Goal: Information Seeking & Learning: Learn about a topic

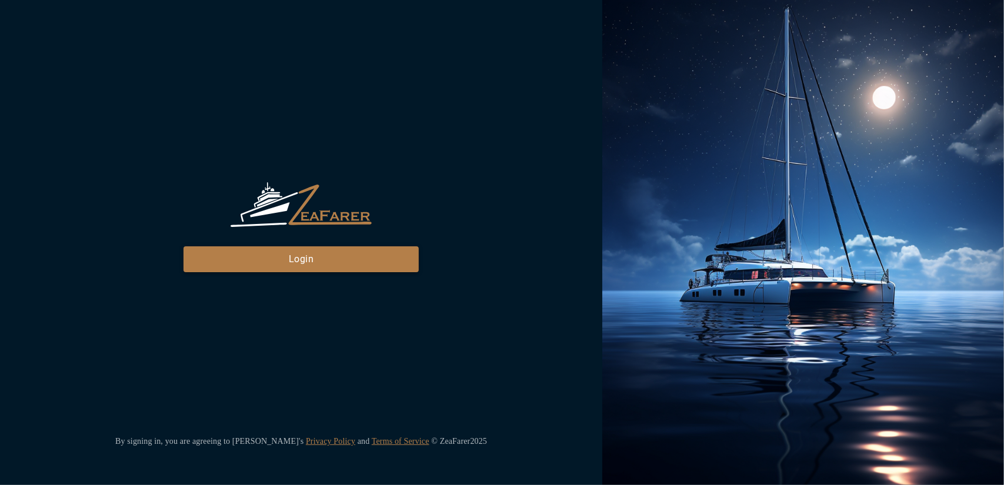
click at [358, 250] on div "ZeaFarer Login" at bounding box center [301, 226] width 235 height 89
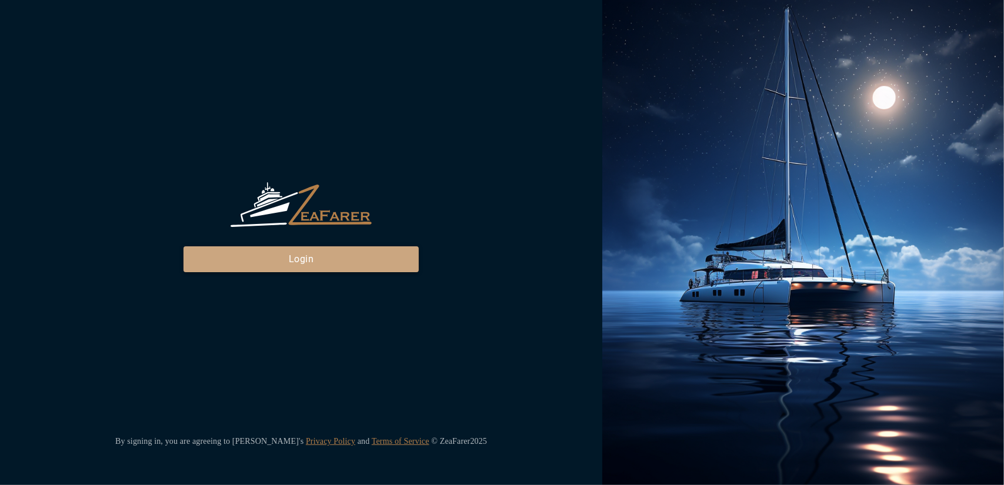
click at [348, 263] on button "Login" at bounding box center [301, 260] width 235 height 26
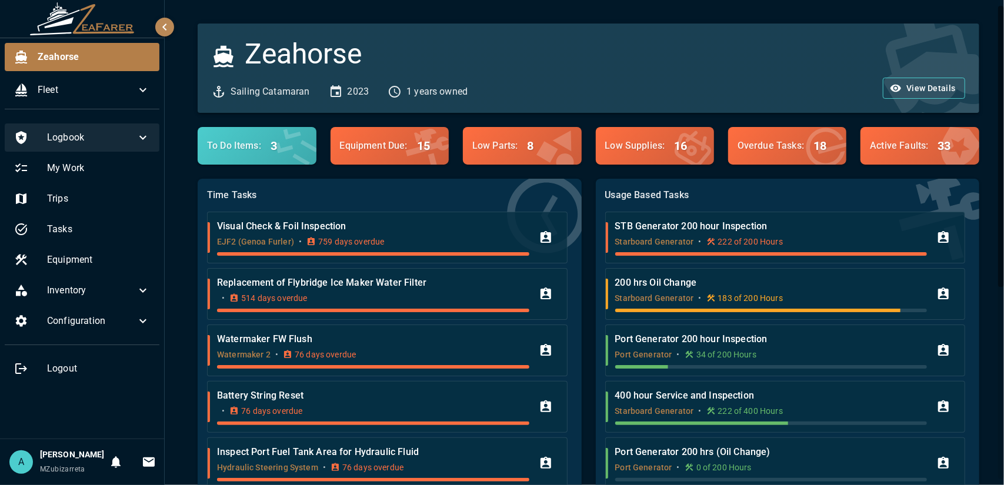
click at [148, 137] on icon at bounding box center [143, 138] width 14 height 14
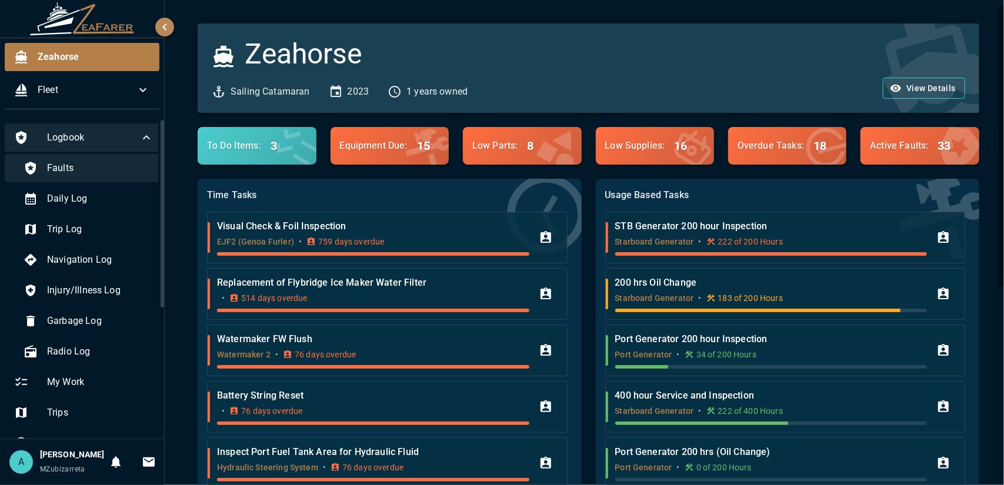
click at [124, 175] on div "Faults" at bounding box center [88, 168] width 149 height 28
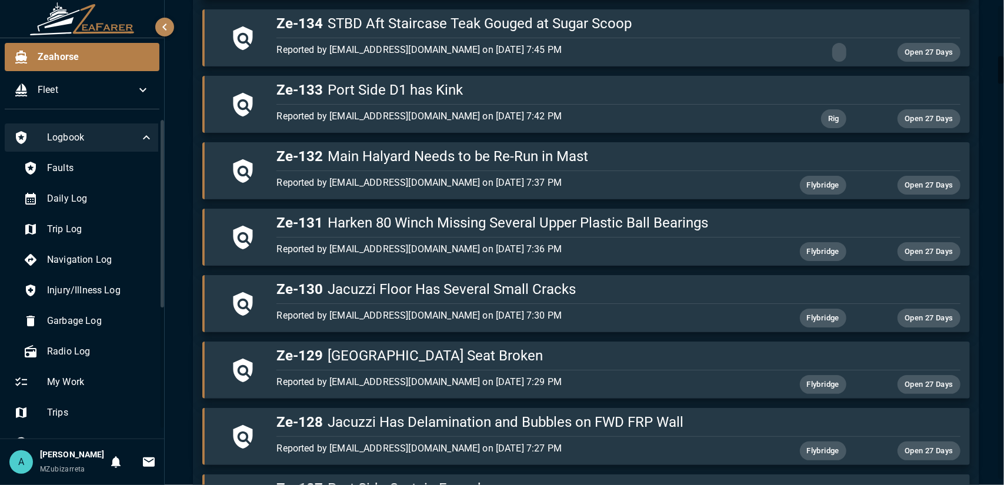
scroll to position [1118, 0]
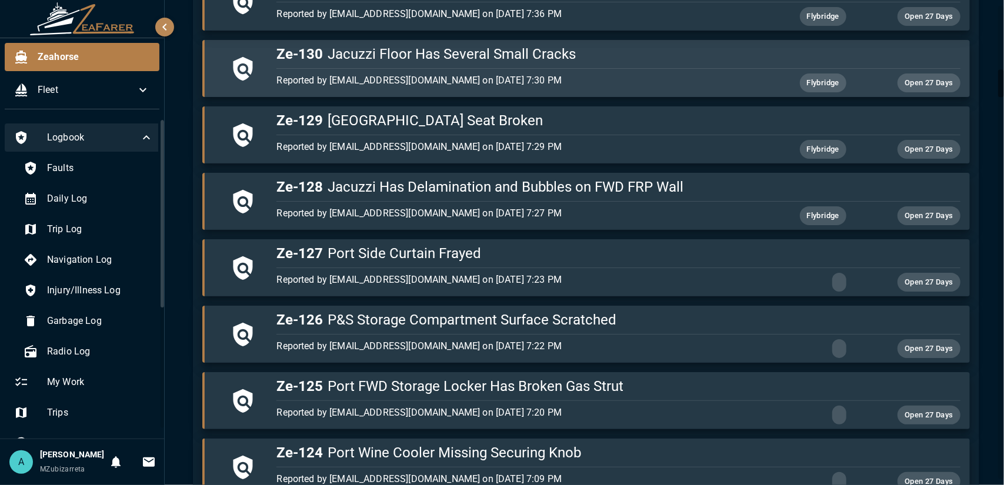
click at [587, 74] on p "Reported by [EMAIL_ADDRESS][DOMAIN_NAME] on [DATE] 7:30 PM" at bounding box center [505, 81] width 456 height 14
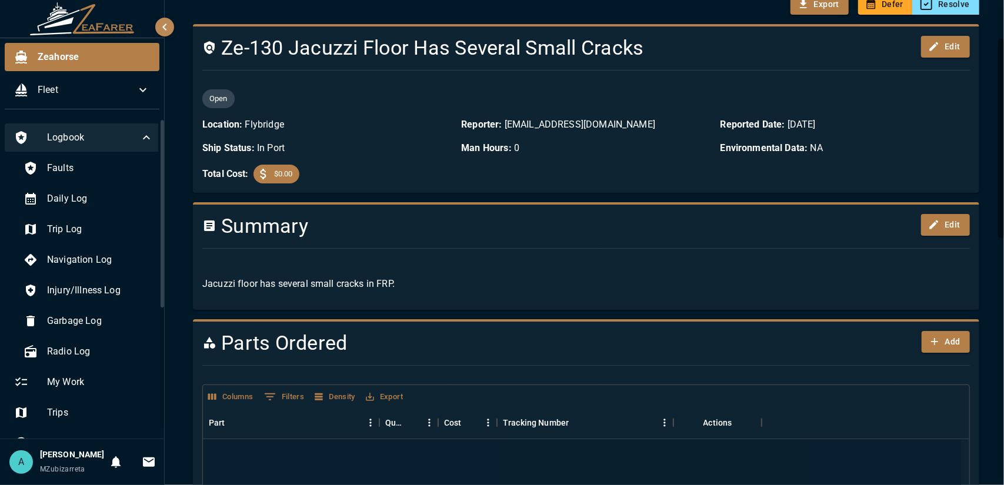
scroll to position [21, 0]
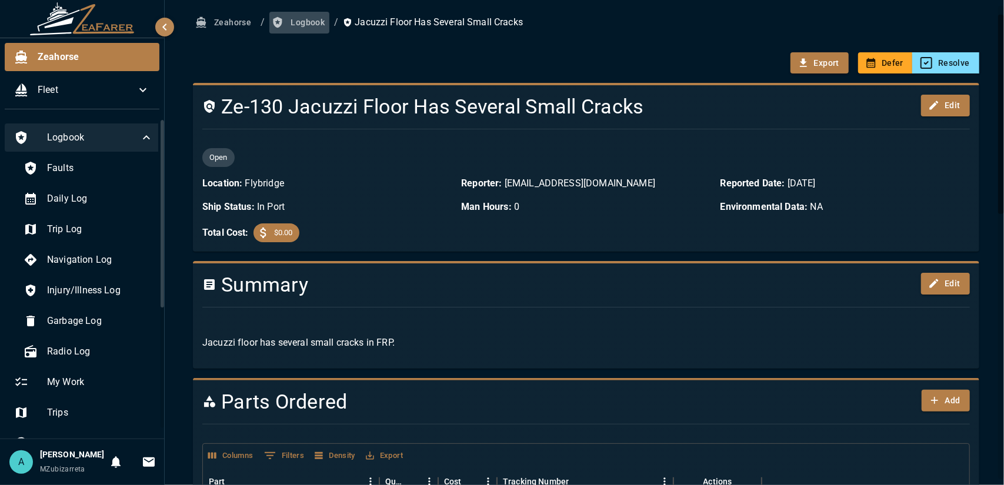
click at [310, 31] on button "Logbook" at bounding box center [299, 23] width 60 height 22
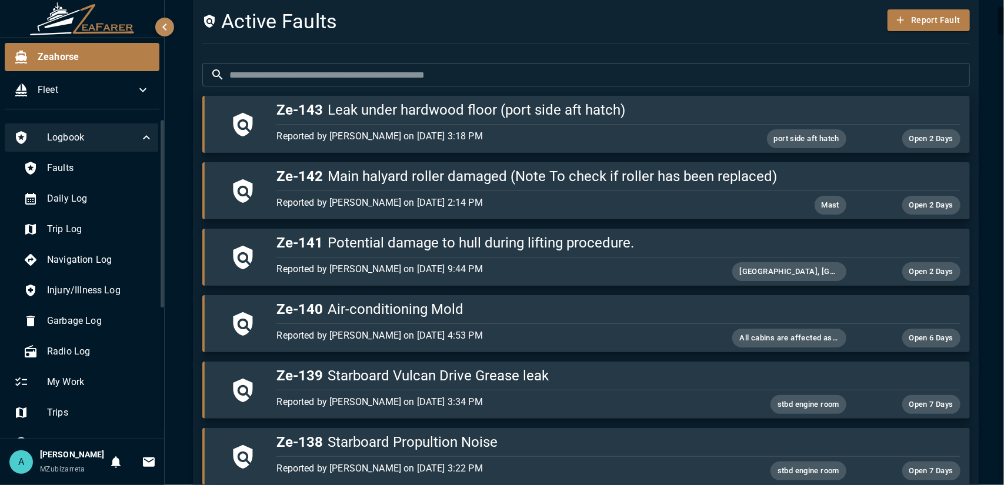
scroll to position [433, 0]
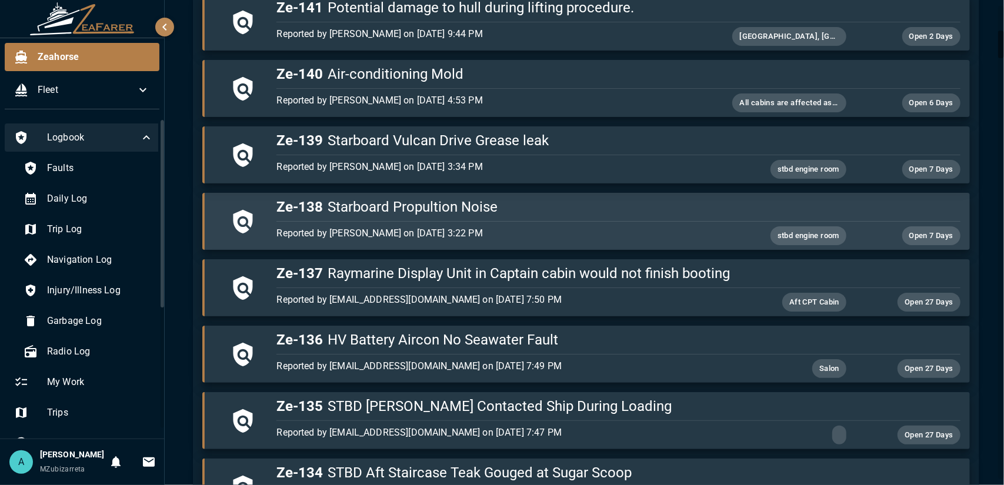
click at [421, 218] on div "button" at bounding box center [616, 219] width 688 height 5
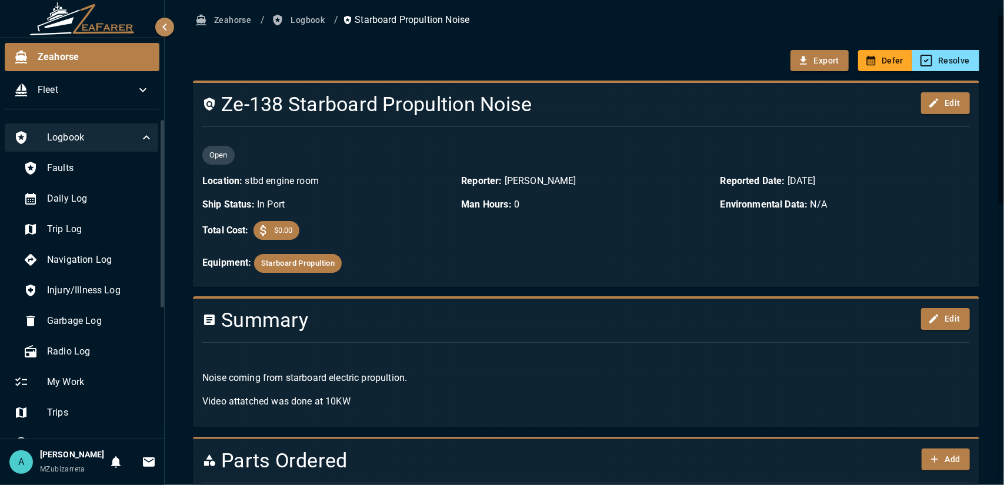
click at [166, 23] on icon "button" at bounding box center [165, 27] width 14 height 14
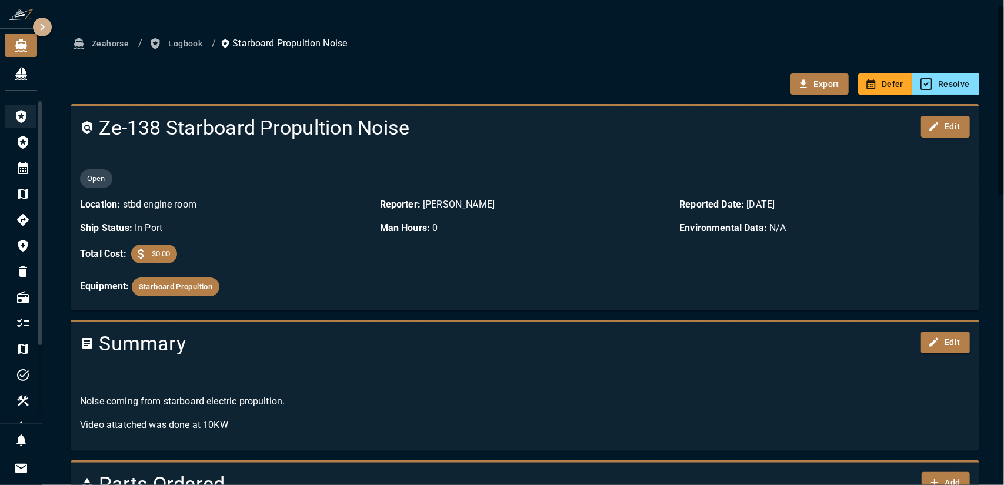
click at [39, 30] on icon "button" at bounding box center [42, 27] width 14 height 14
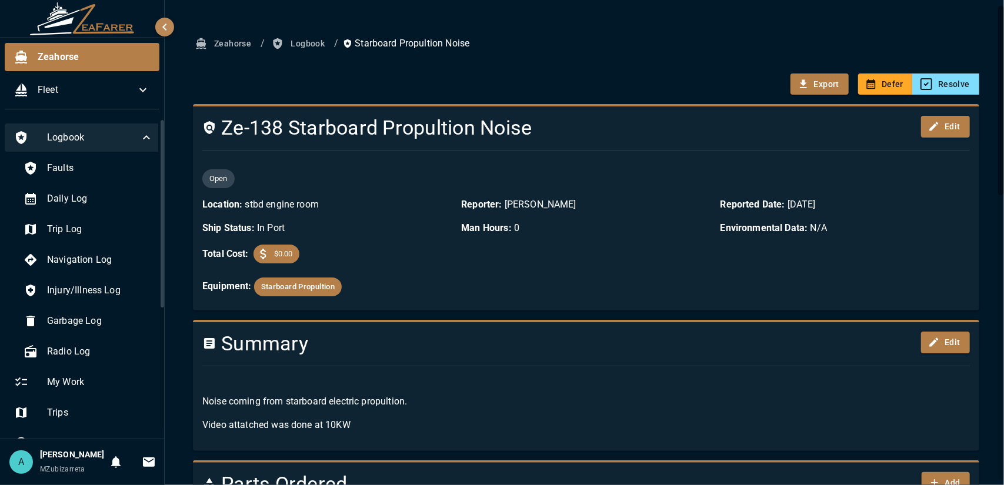
click at [302, 48] on button "Logbook" at bounding box center [299, 44] width 60 height 22
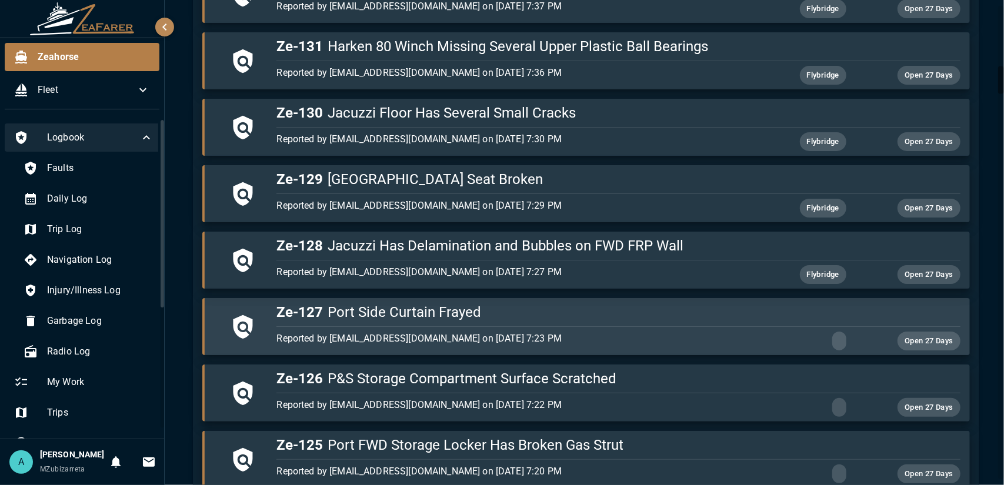
scroll to position [1118, 0]
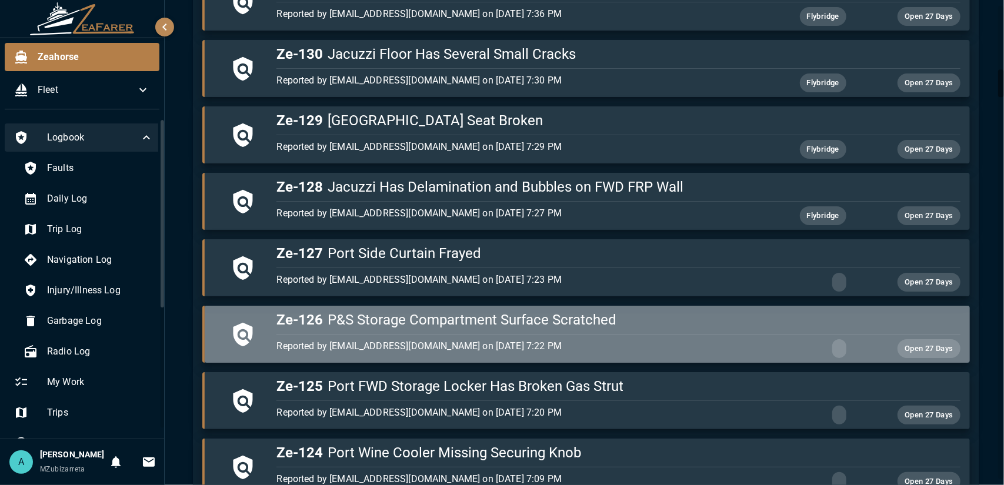
click at [703, 330] on div "button" at bounding box center [616, 332] width 688 height 5
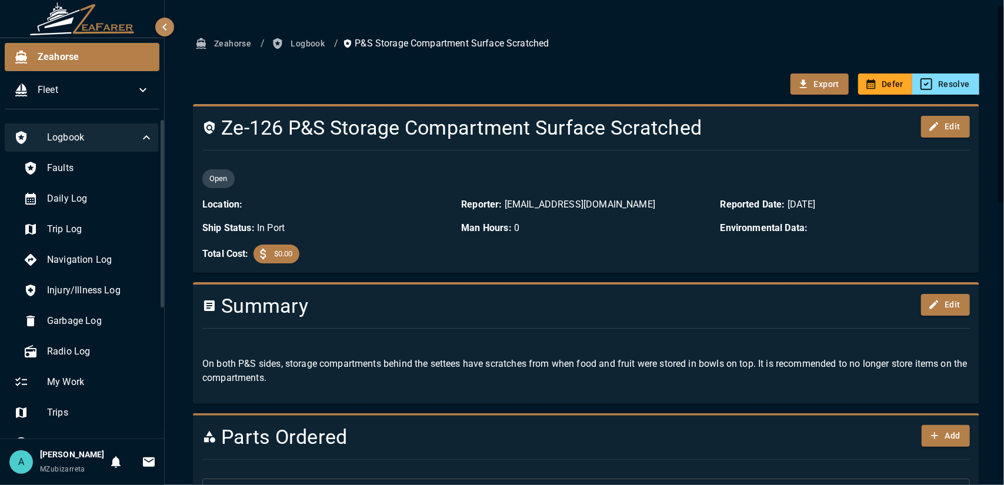
click at [321, 43] on button "Logbook" at bounding box center [299, 44] width 60 height 22
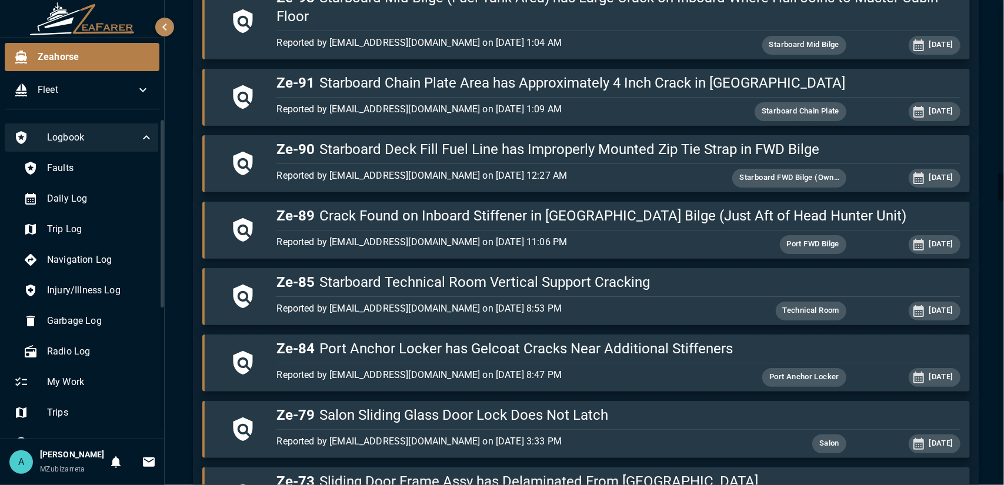
scroll to position [2942, 0]
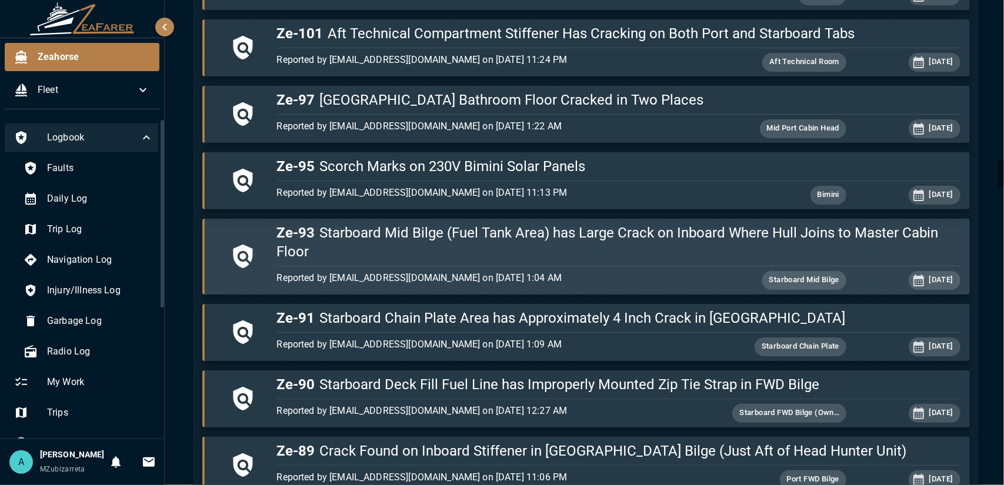
scroll to position [2707, 0]
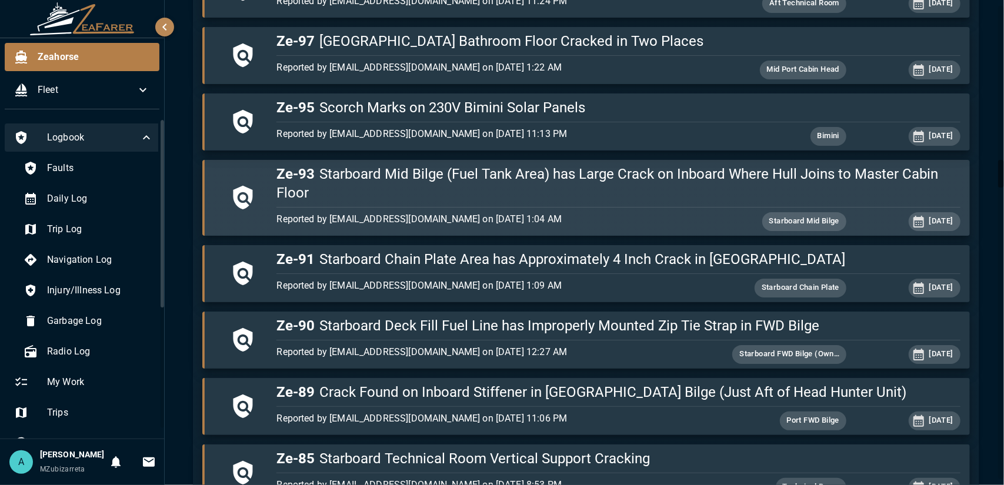
click at [651, 187] on h5 "Ze-93 Starboard Mid Bilge (Fuel Tank Area) has Large Crack on Inboard Where Hul…" at bounding box center [619, 184] width 684 height 38
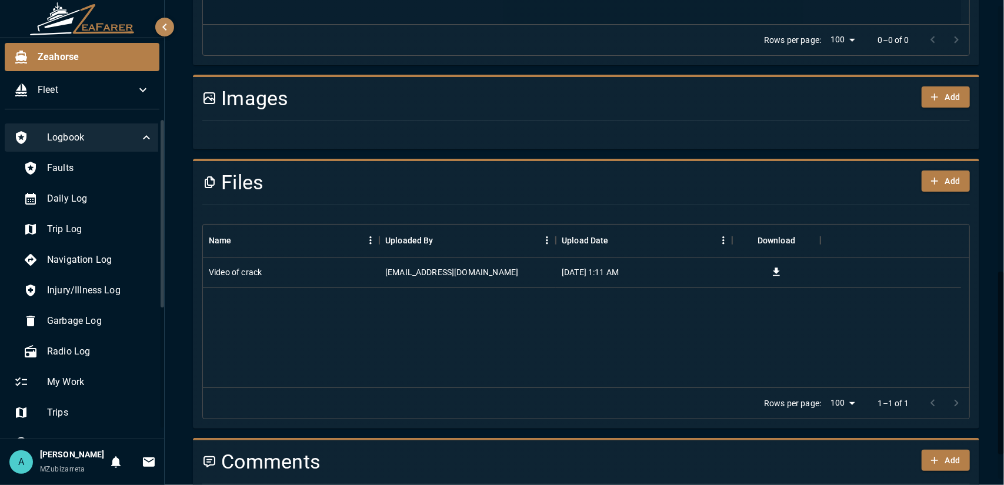
scroll to position [773, 0]
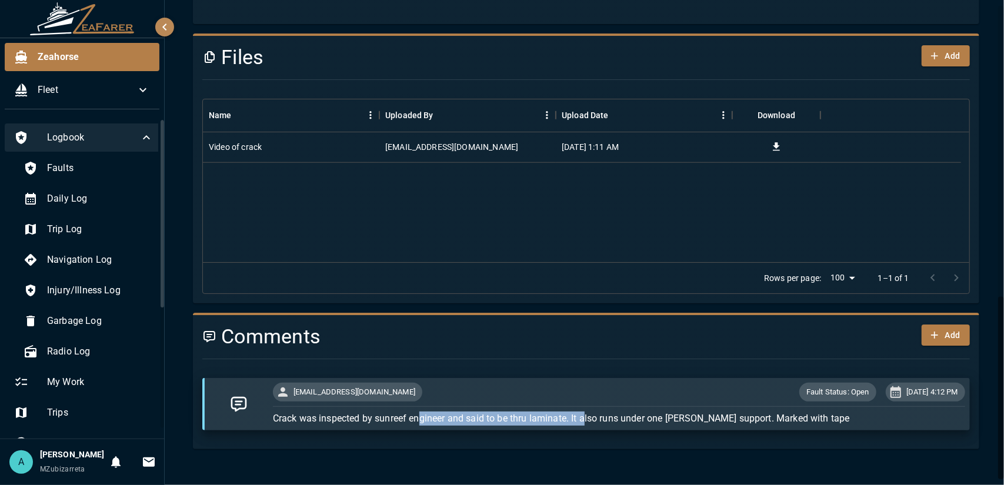
drag, startPoint x: 439, startPoint y: 418, endPoint x: 585, endPoint y: 412, distance: 146.6
click at [585, 412] on p "Crack was inspected by sunreef engineer and said to be thru laminate. It also r…" at bounding box center [619, 419] width 693 height 14
click at [593, 415] on p "Crack was inspected by sunreef engineer and said to be thru laminate. It also r…" at bounding box center [619, 419] width 693 height 14
drag, startPoint x: 507, startPoint y: 417, endPoint x: 566, endPoint y: 422, distance: 59.1
click at [564, 422] on p "Crack was inspected by sunreef engineer and said to be thru laminate. It also r…" at bounding box center [619, 419] width 693 height 14
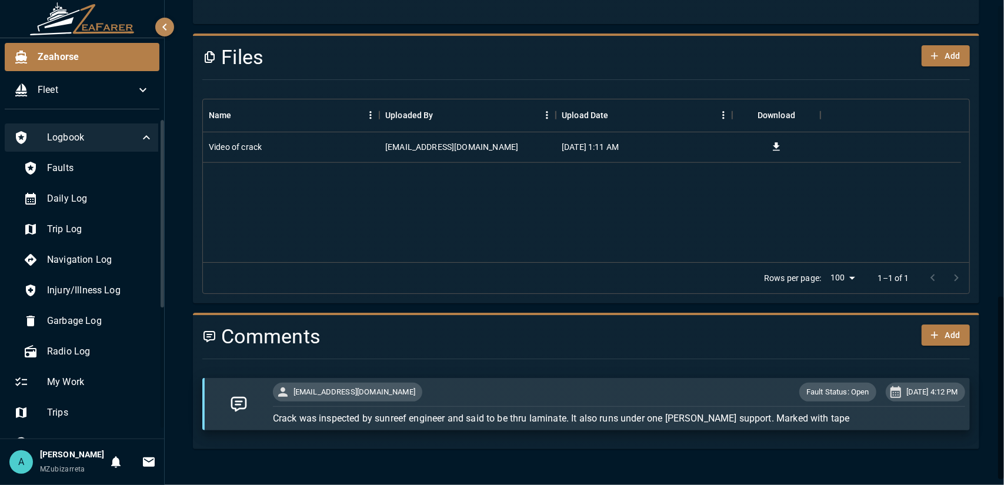
click at [566, 422] on p "Crack was inspected by sunreef engineer and said to be thru laminate. It also r…" at bounding box center [619, 419] width 693 height 14
drag, startPoint x: 579, startPoint y: 421, endPoint x: 776, endPoint y: 411, distance: 196.8
click at [776, 412] on p "Crack was inspected by sunreef engineer and said to be thru laminate. It also r…" at bounding box center [619, 419] width 693 height 14
click at [779, 418] on p "Crack was inspected by sunreef engineer and said to be thru laminate. It also r…" at bounding box center [619, 419] width 693 height 14
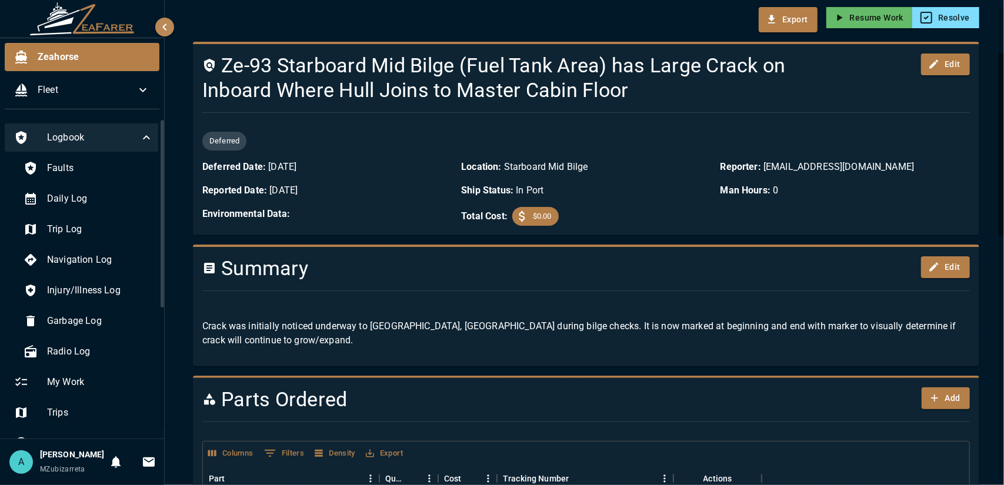
scroll to position [0, 0]
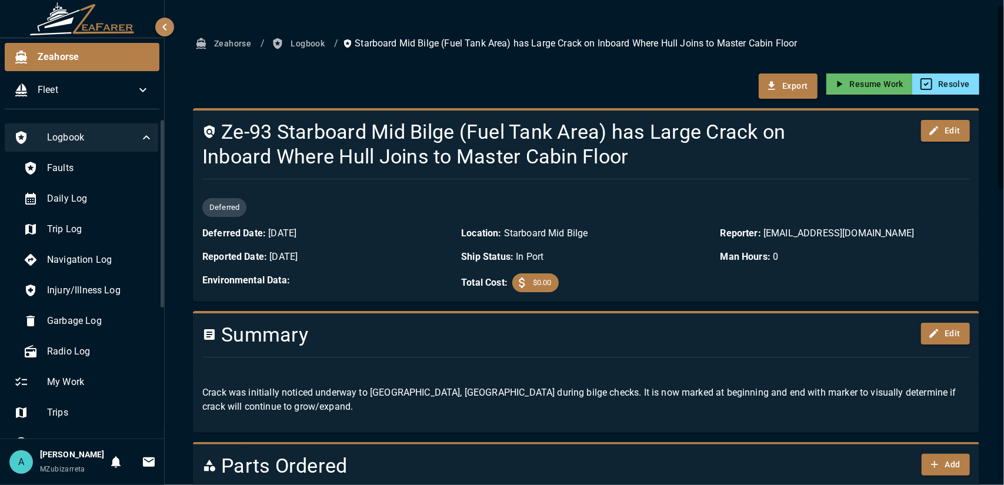
click at [307, 44] on button "Logbook" at bounding box center [299, 44] width 60 height 22
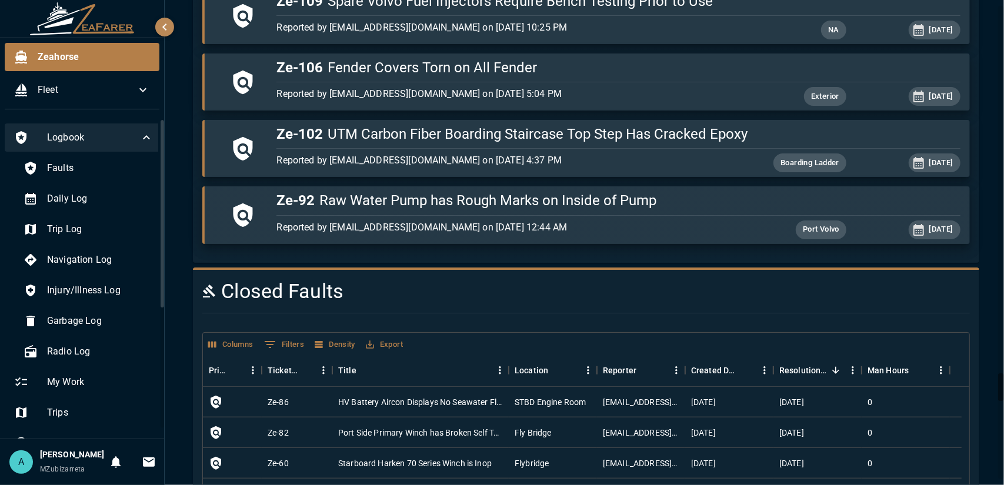
scroll to position [6431, 0]
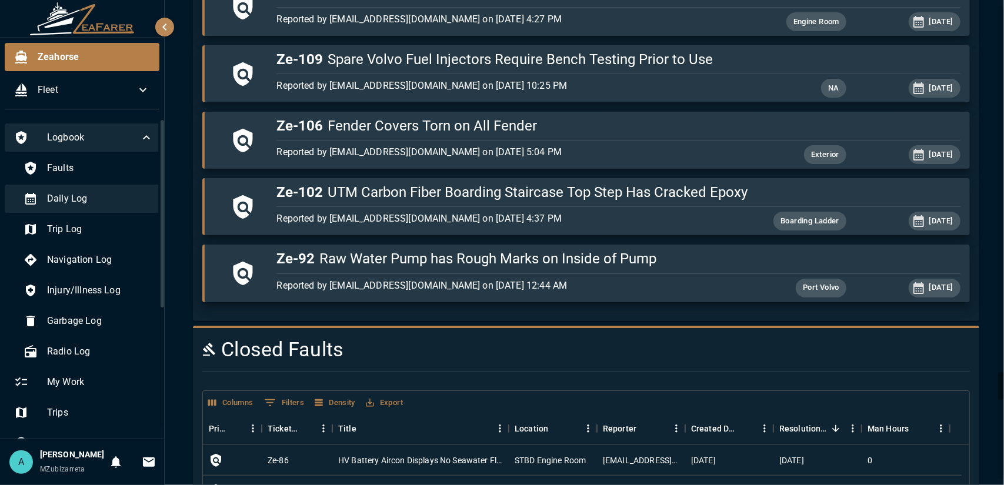
click at [96, 202] on span "Daily Log" at bounding box center [100, 199] width 107 height 14
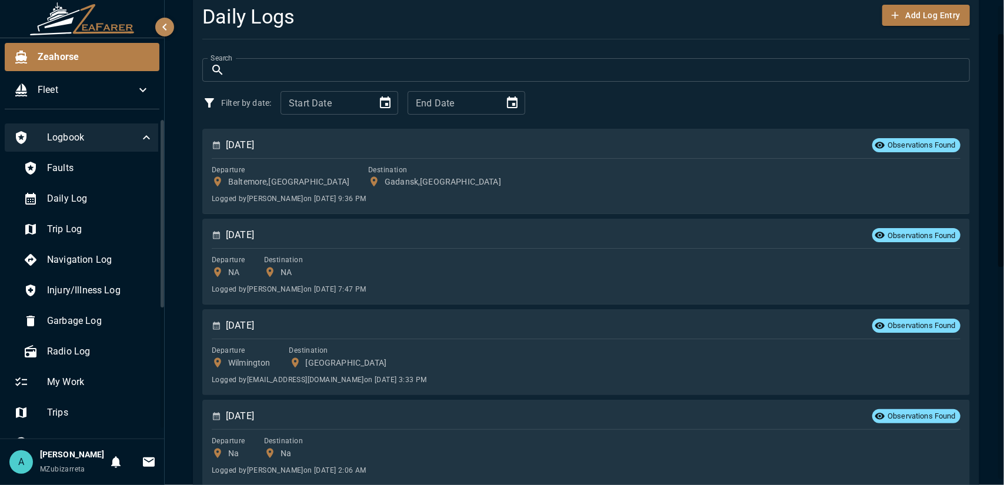
scroll to position [235, 0]
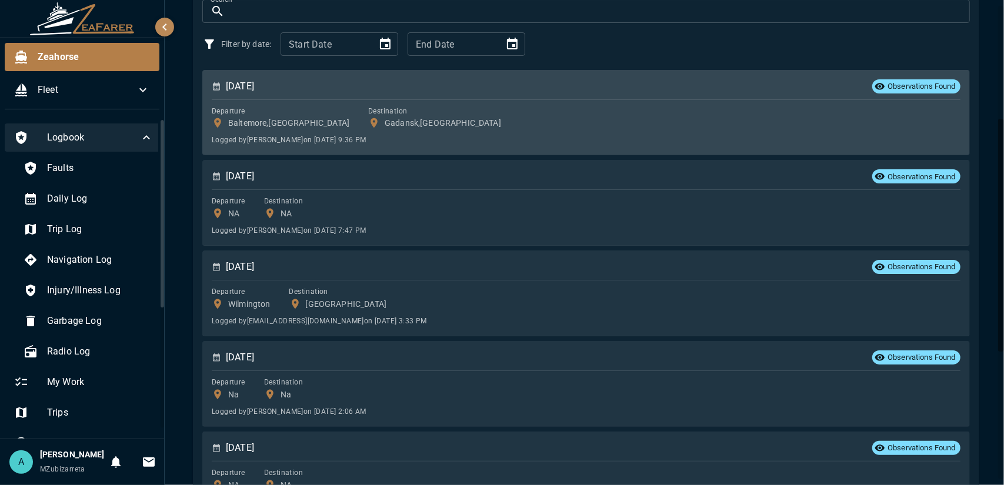
click at [463, 115] on div "Departure [GEOGRAPHIC_DATA],[GEOGRAPHIC_DATA] Destination [GEOGRAPHIC_DATA],[GE…" at bounding box center [586, 117] width 749 height 25
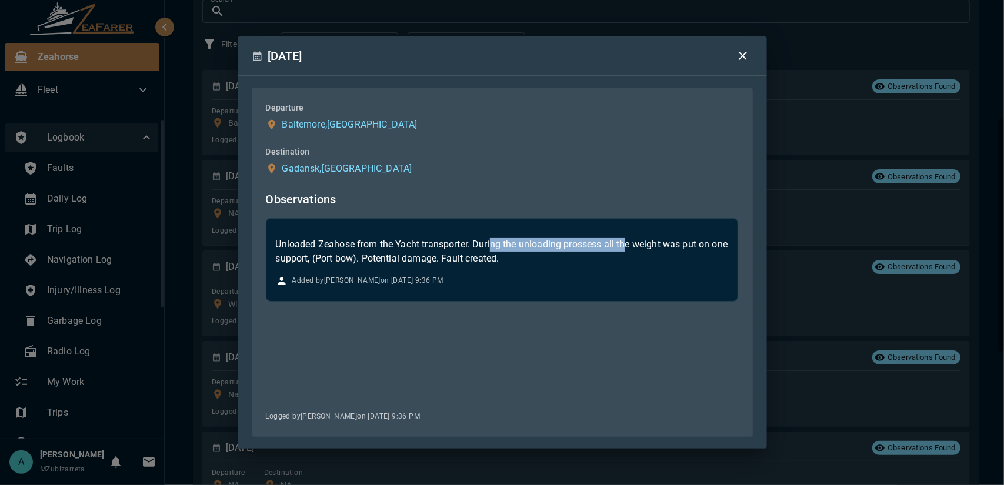
drag, startPoint x: 498, startPoint y: 247, endPoint x: 628, endPoint y: 245, distance: 130.1
click at [628, 245] on p "Unloaded Zeahose from the Yacht transporter. During the unloading prossess all …" at bounding box center [502, 252] width 453 height 28
drag, startPoint x: 344, startPoint y: 259, endPoint x: 375, endPoint y: 258, distance: 30.6
click at [368, 259] on p "Unloaded Zeahose from the Yacht transporter. During the unloading prossess all …" at bounding box center [502, 252] width 453 height 28
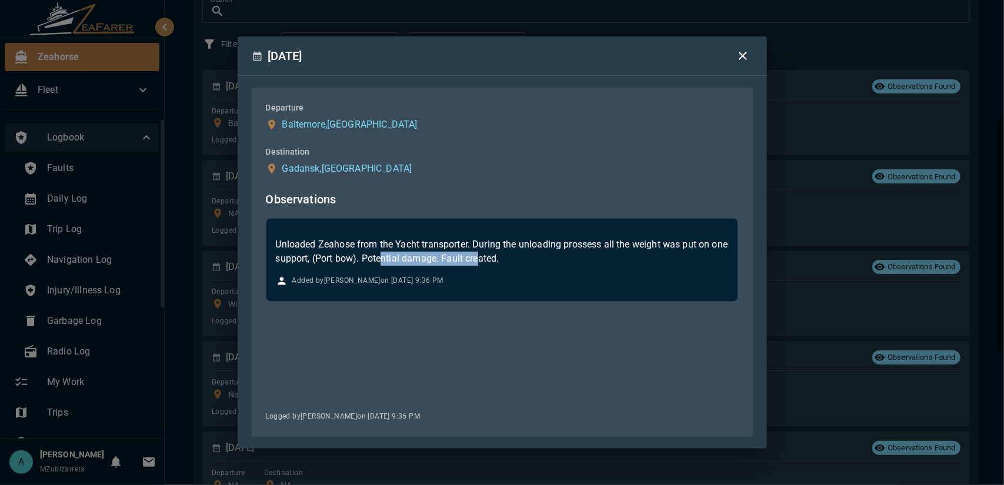
drag, startPoint x: 423, startPoint y: 257, endPoint x: 500, endPoint y: 259, distance: 77.1
click at [500, 259] on p "Unloaded Zeahose from the Yacht transporter. During the unloading prossess all …" at bounding box center [502, 252] width 453 height 28
click at [743, 55] on icon "button" at bounding box center [743, 56] width 14 height 14
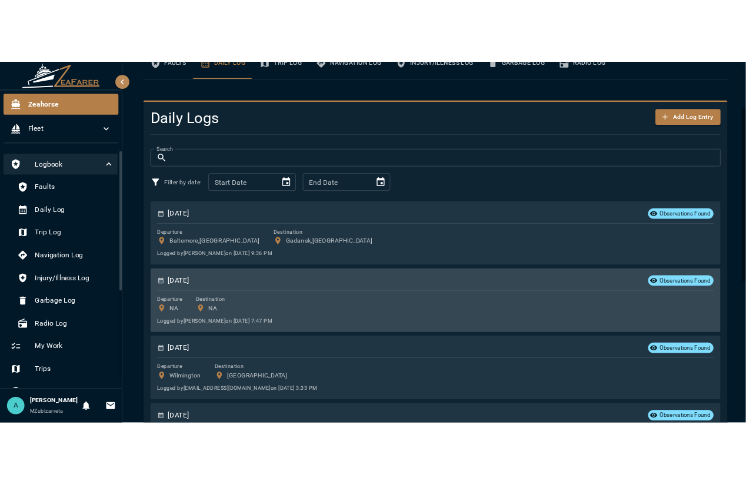
scroll to position [0, 0]
